Goal: Task Accomplishment & Management: Complete application form

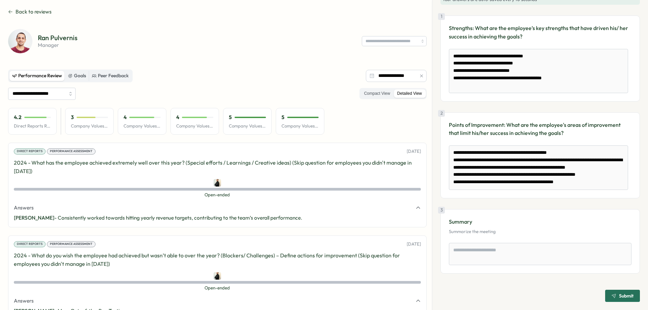
scroll to position [17, 0]
click at [9, 13] on icon at bounding box center [10, 11] width 5 height 5
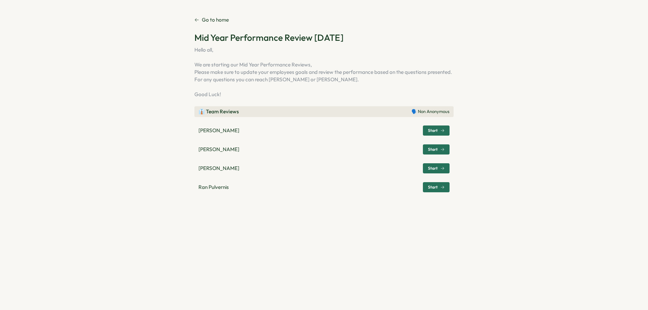
click at [437, 128] on span "Start" at bounding box center [436, 130] width 17 height 9
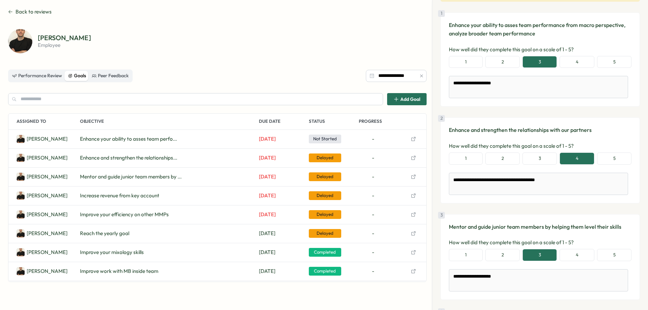
scroll to position [39, 0]
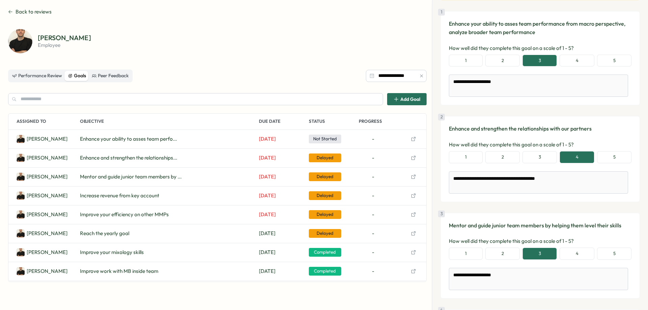
drag, startPoint x: 273, startPoint y: 55, endPoint x: 256, endPoint y: 31, distance: 29.3
click at [256, 31] on div "[PERSON_NAME] employee" at bounding box center [217, 41] width 419 height 24
drag, startPoint x: 256, startPoint y: 31, endPoint x: 324, endPoint y: 19, distance: 69.6
click at [324, 19] on div "**********" at bounding box center [324, 148] width 632 height 280
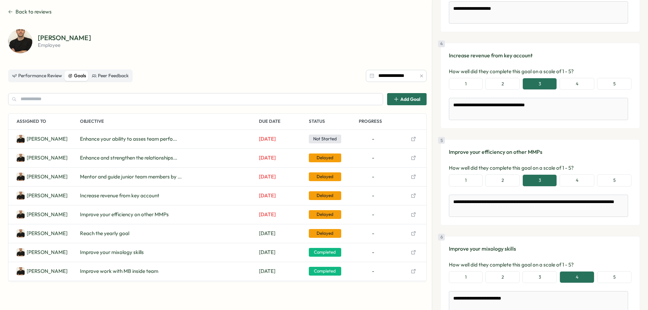
scroll to position [307, 0]
click at [282, 60] on div "**********" at bounding box center [217, 158] width 419 height 259
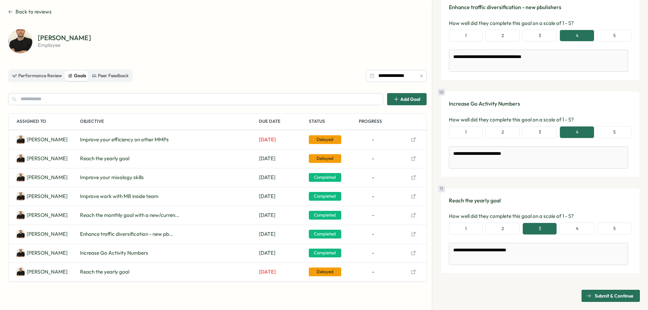
scroll to position [838, 0]
click at [613, 295] on span "Submit & Continue" at bounding box center [614, 295] width 39 height 11
type textarea "*"
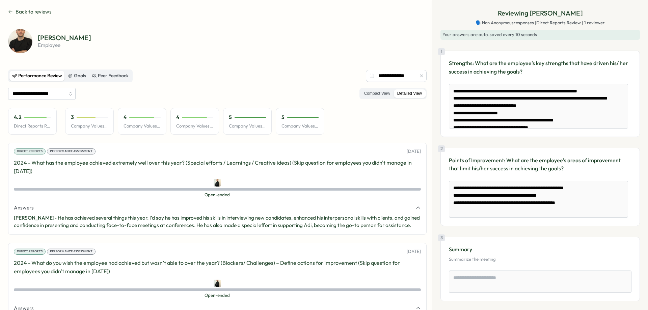
scroll to position [28, 0]
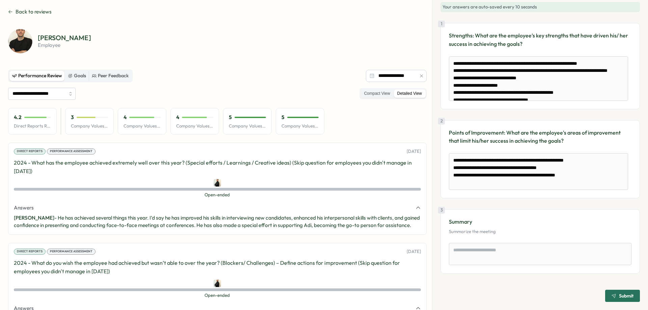
click at [269, 43] on div "[PERSON_NAME] employee" at bounding box center [217, 41] width 419 height 24
click at [295, 52] on div "[PERSON_NAME] employee" at bounding box center [217, 41] width 419 height 24
click at [314, 35] on div "[PERSON_NAME] employee" at bounding box center [217, 41] width 419 height 24
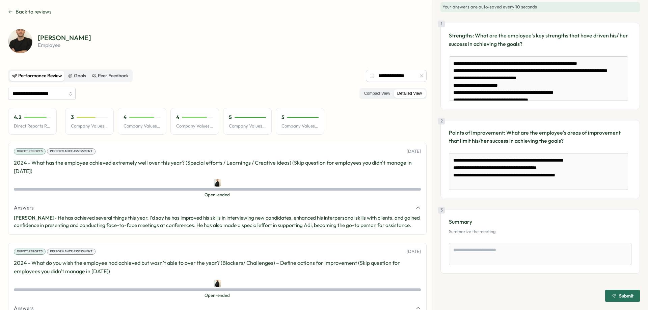
click at [311, 30] on div "[PERSON_NAME] employee" at bounding box center [217, 41] width 419 height 24
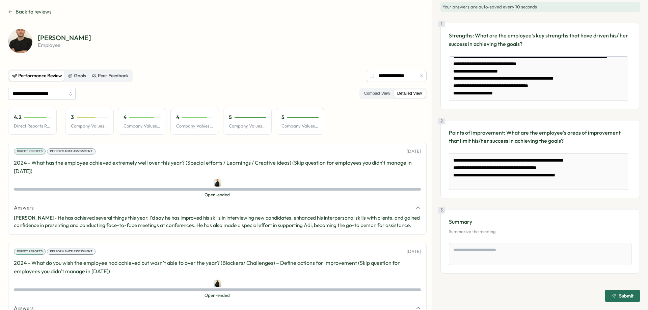
scroll to position [0, 0]
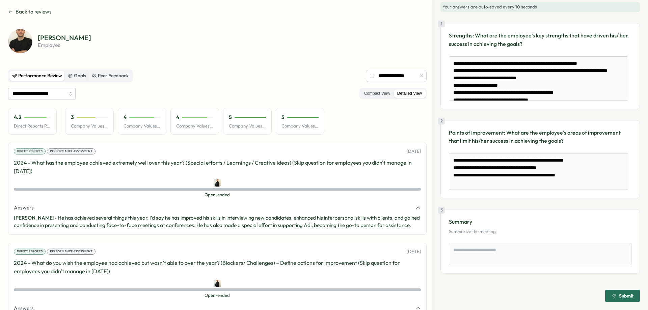
click at [326, 53] on div "[PERSON_NAME] employee" at bounding box center [217, 41] width 419 height 24
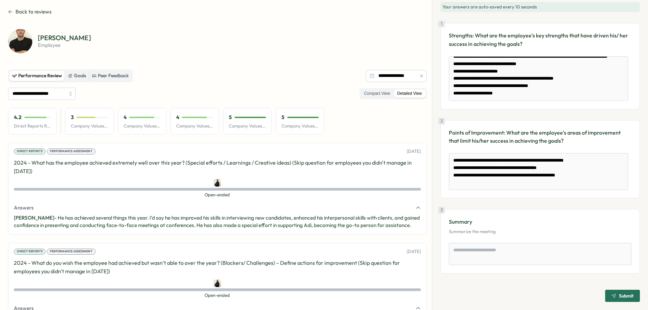
scroll to position [21, 0]
